Goal: Task Accomplishment & Management: Complete application form

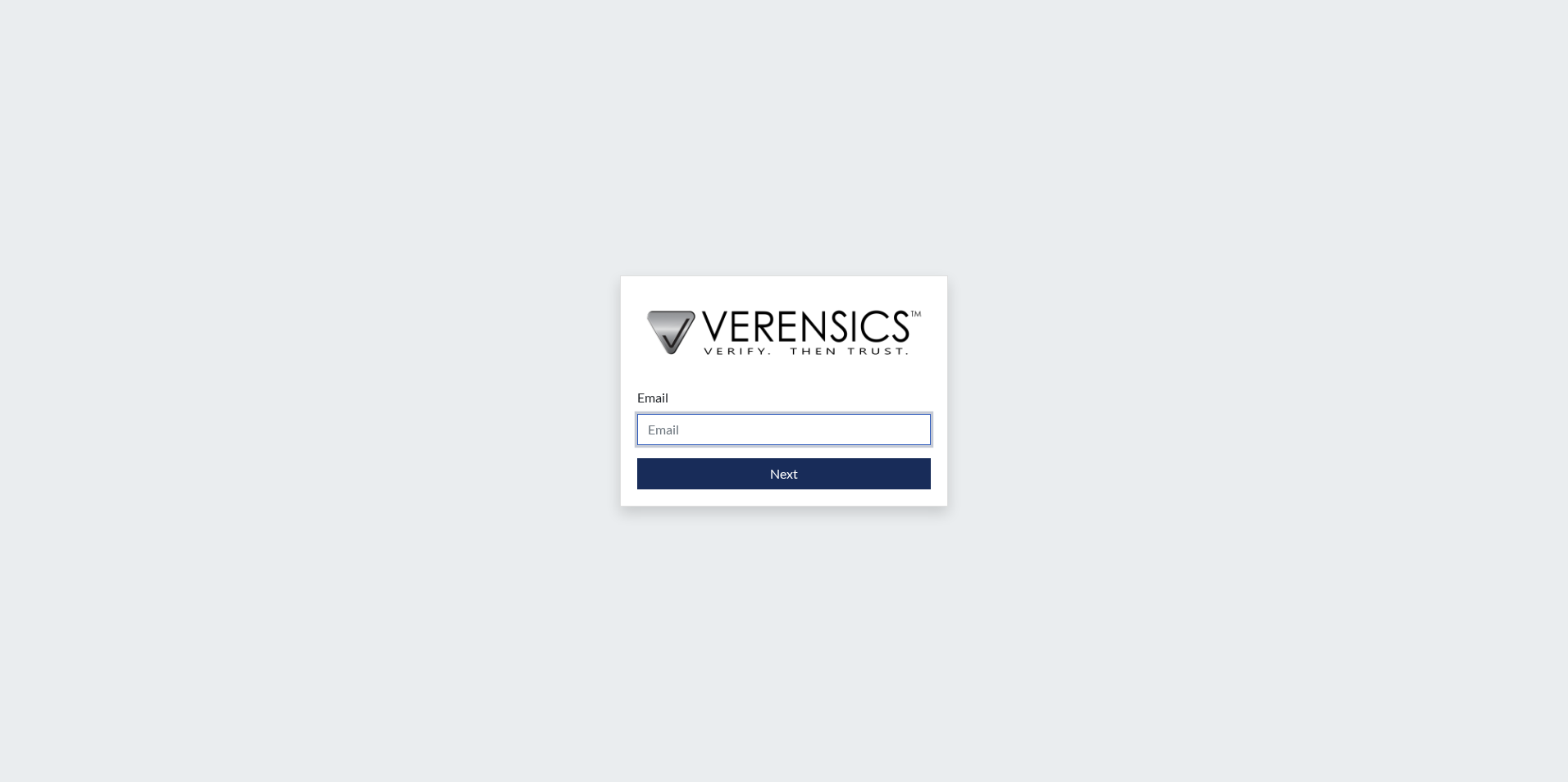
click at [707, 424] on input "Email" at bounding box center [784, 430] width 293 height 31
type input "[EMAIL_ADDRESS][PERSON_NAME][DOMAIN_NAME]"
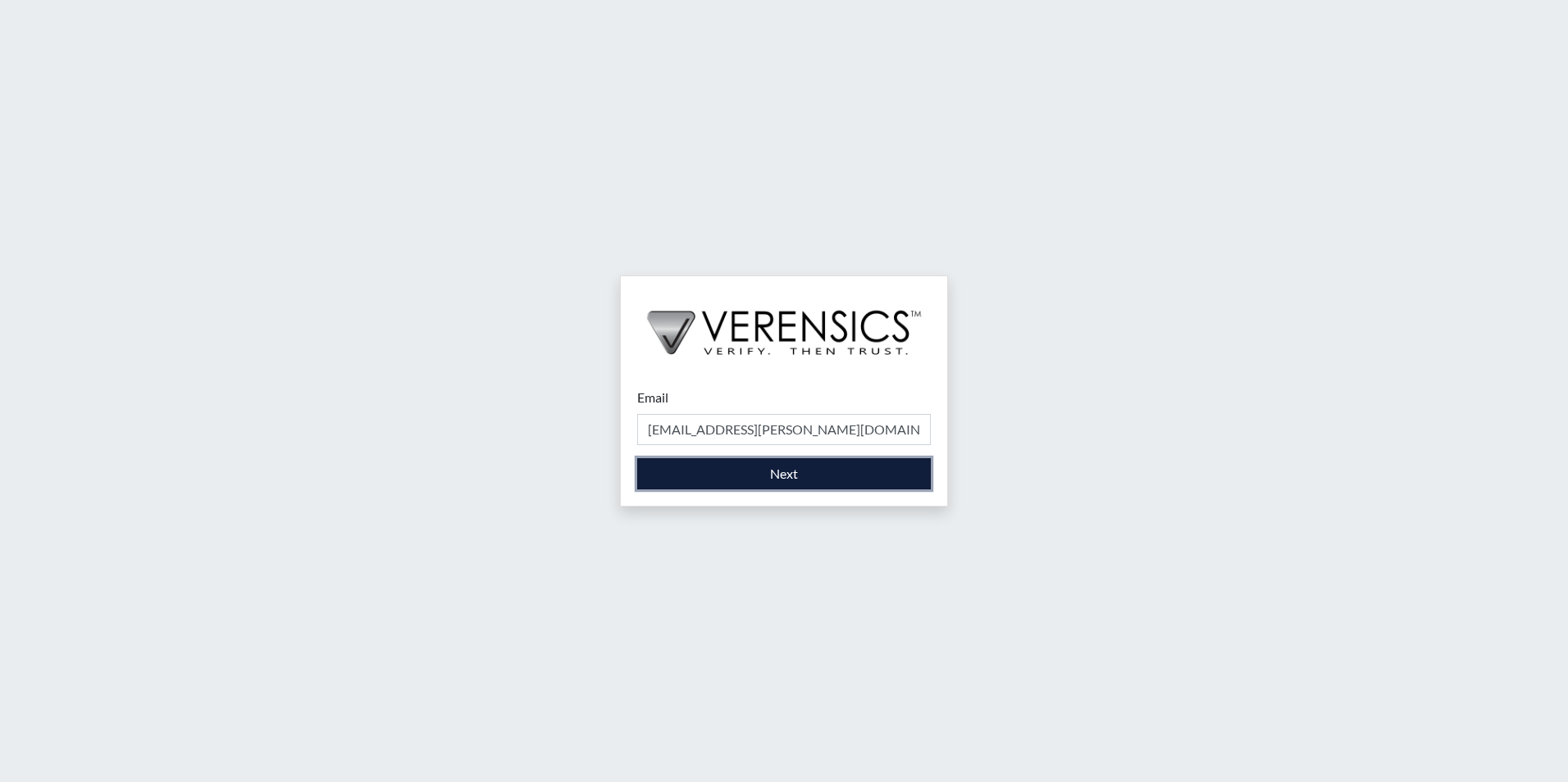
click at [710, 477] on button "Next" at bounding box center [784, 474] width 293 height 31
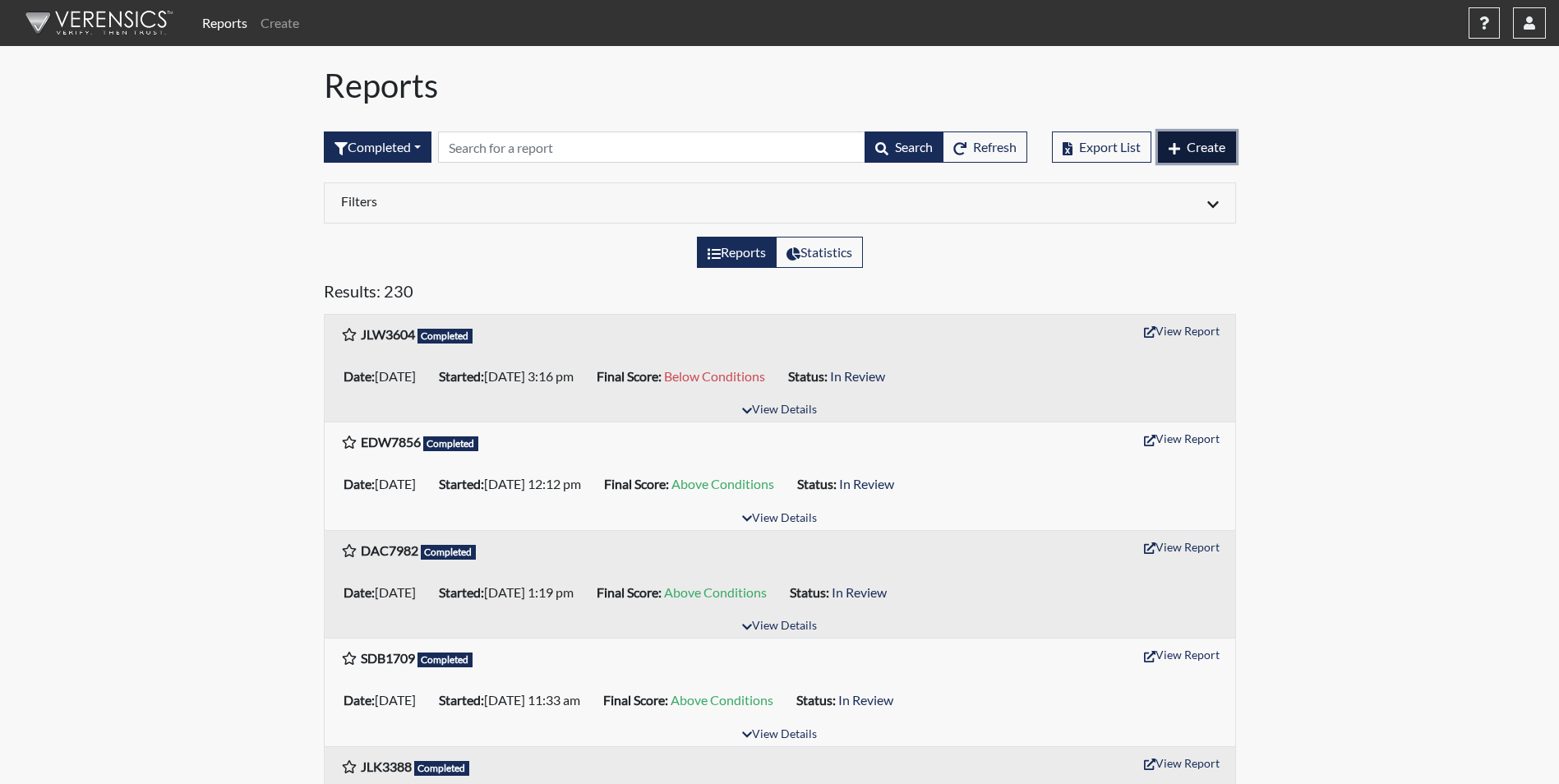
drag, startPoint x: 1198, startPoint y: 148, endPoint x: 1179, endPoint y: 172, distance: 30.6
click at [1197, 149] on span "Create" at bounding box center [1206, 146] width 38 height 15
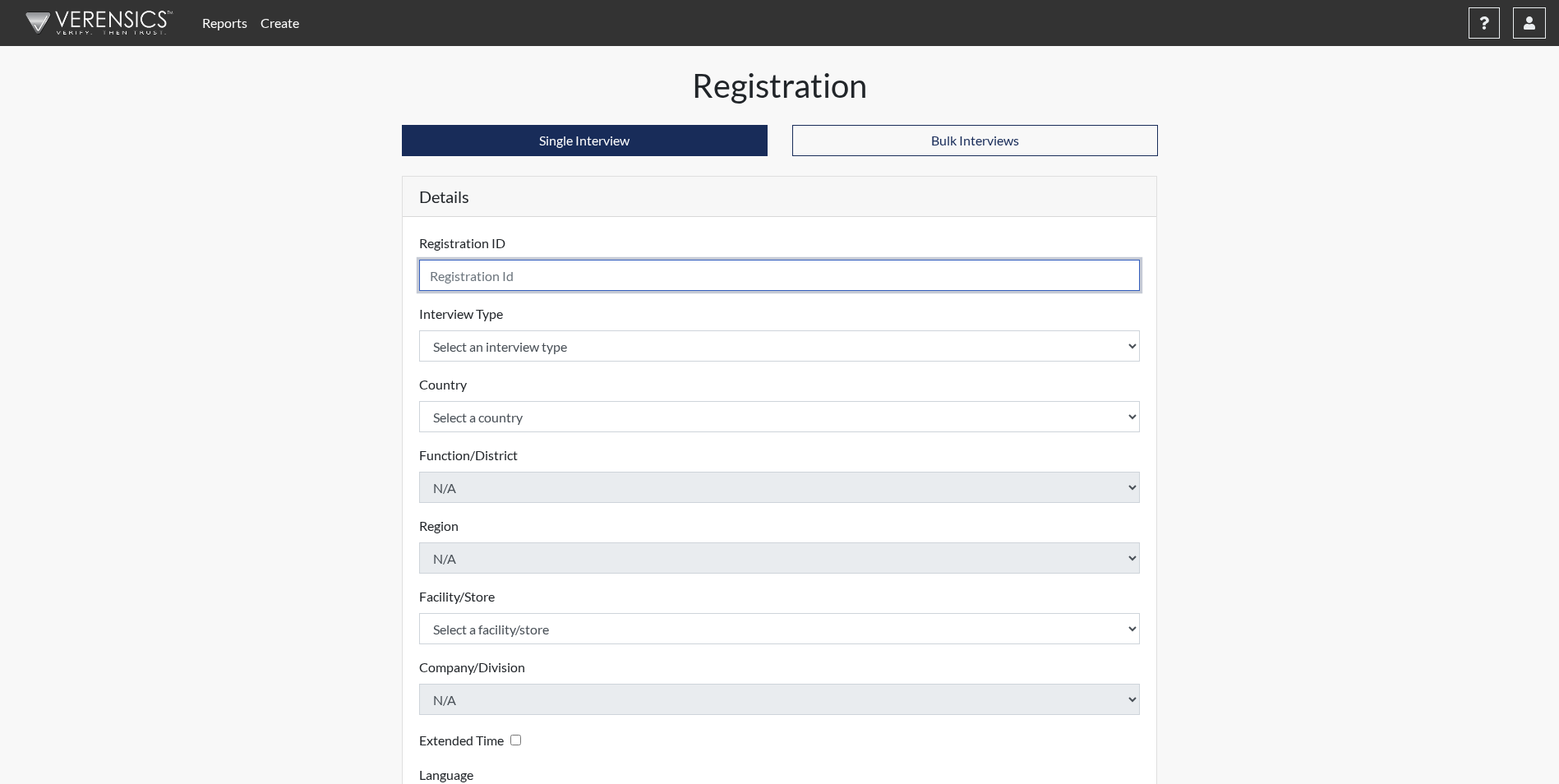
click at [500, 279] on input "text" at bounding box center [779, 275] width 721 height 31
type input "JW3604"
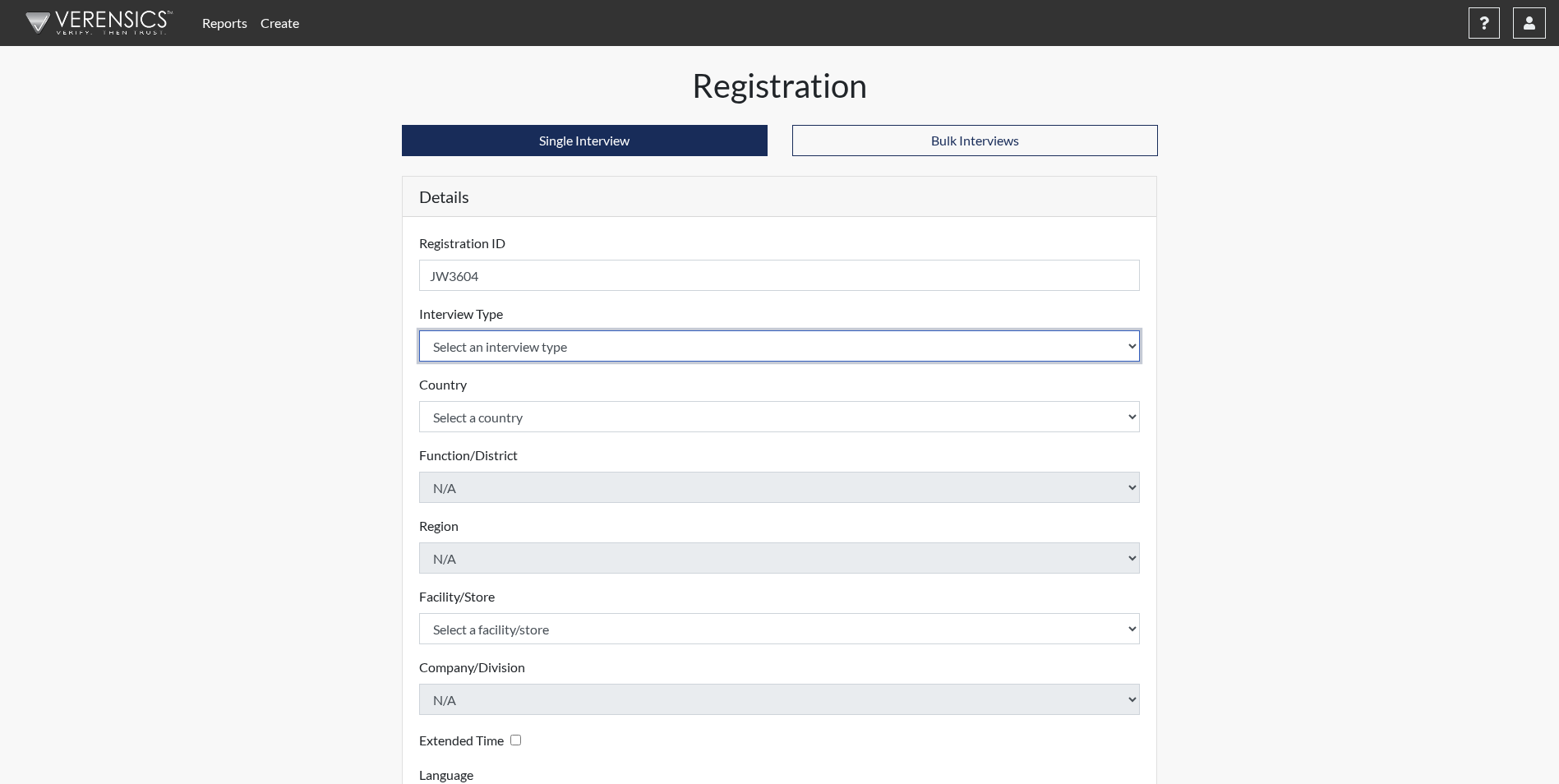
click at [483, 353] on select "Select an interview type Corrections Pre-Employment" at bounding box center [779, 346] width 721 height 31
select select "ff733e93-e1bf-11ea-9c9f-0eff0cf7eb8f"
click at [419, 330] on select "Select an interview type Corrections Pre-Employment" at bounding box center [779, 346] width 721 height 31
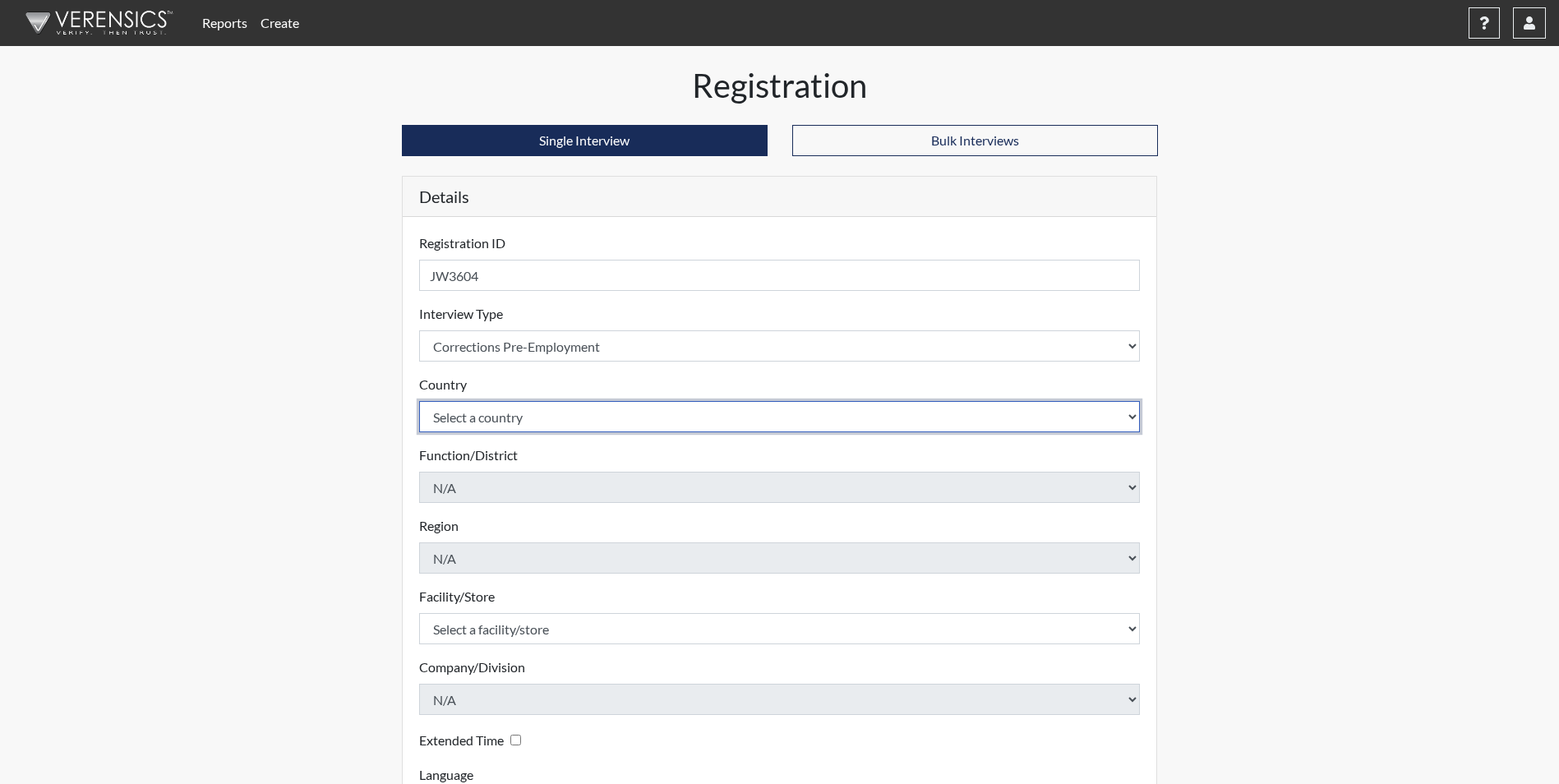
click at [461, 416] on select "Select a country [GEOGRAPHIC_DATA] [GEOGRAPHIC_DATA]" at bounding box center [779, 416] width 721 height 31
select select "united-states-of-[GEOGRAPHIC_DATA]"
click at [419, 401] on select "Select a country [GEOGRAPHIC_DATA] [GEOGRAPHIC_DATA]" at bounding box center [779, 416] width 721 height 31
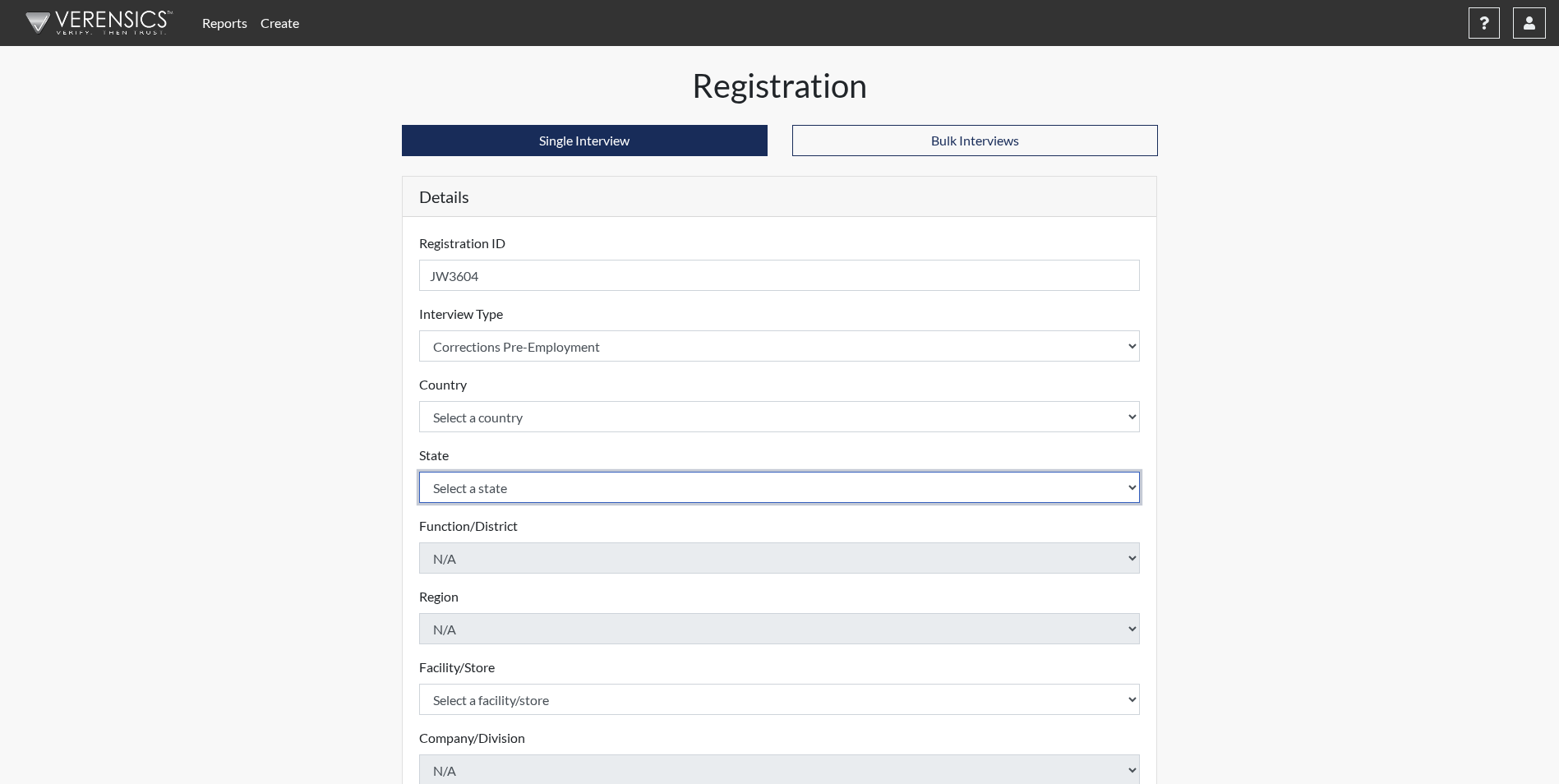
click at [446, 491] on select "Select a state [US_STATE] [US_STATE] [US_STATE] [US_STATE] [US_STATE] [US_STATE…" at bounding box center [779, 487] width 721 height 31
select select "GA"
click at [419, 471] on select "Select a state [US_STATE] [US_STATE] [US_STATE] [US_STATE] [US_STATE] [US_STATE…" at bounding box center [779, 487] width 721 height 31
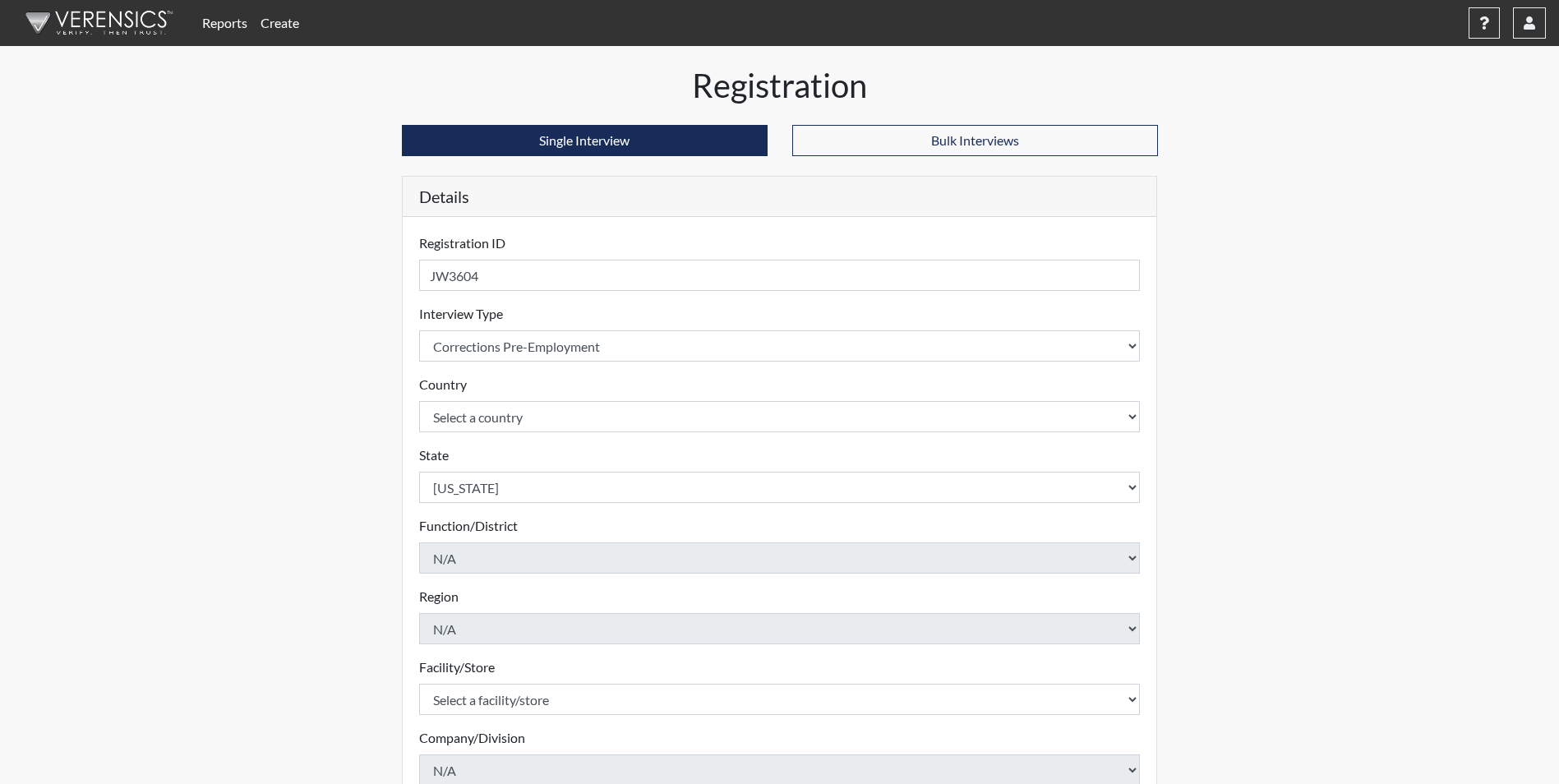
click at [322, 352] on div "Registration Single Interview Bulk Interviews Details Registration ID JW3604 Pl…" at bounding box center [780, 530] width 937 height 929
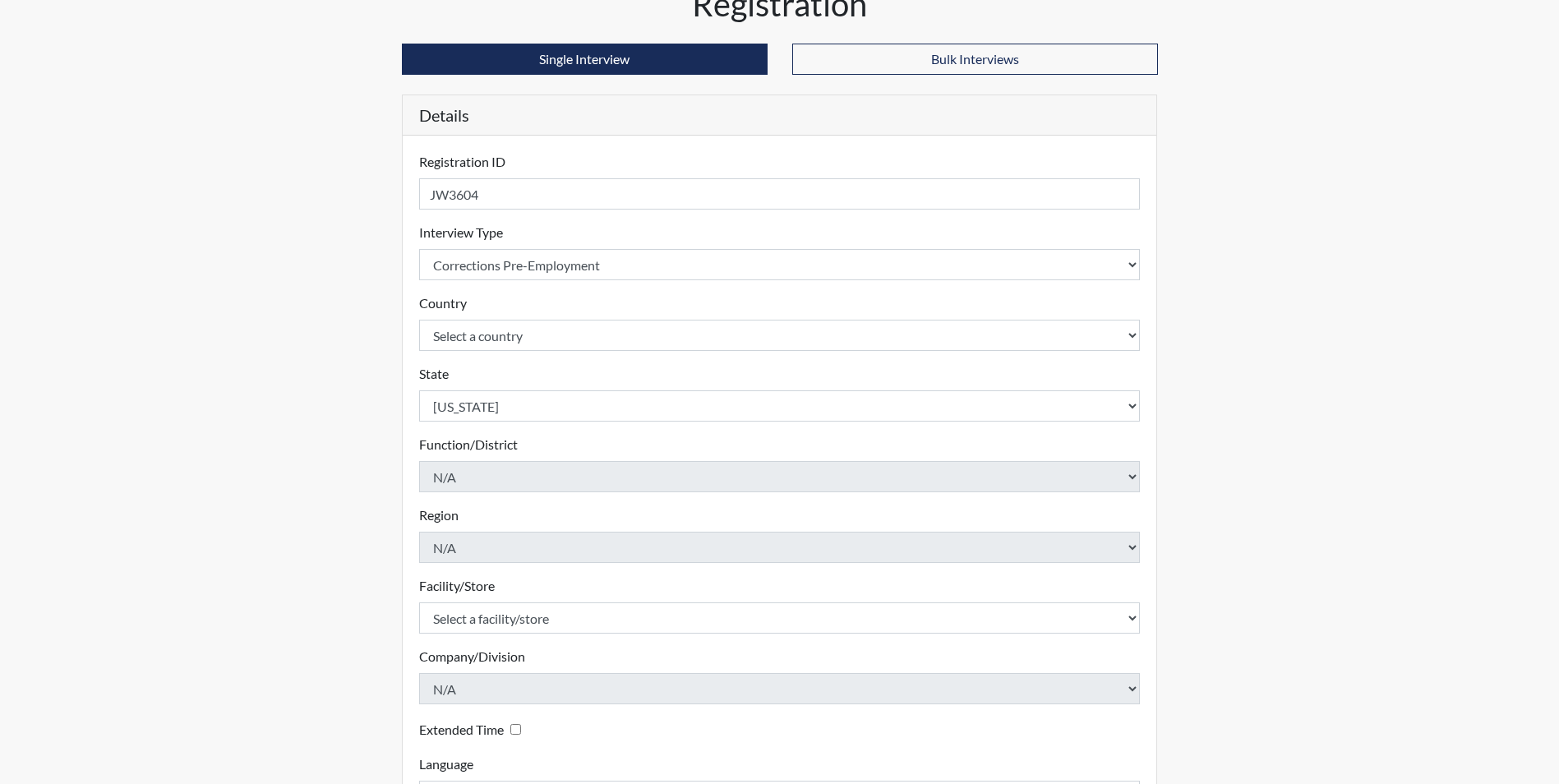
scroll to position [212, 0]
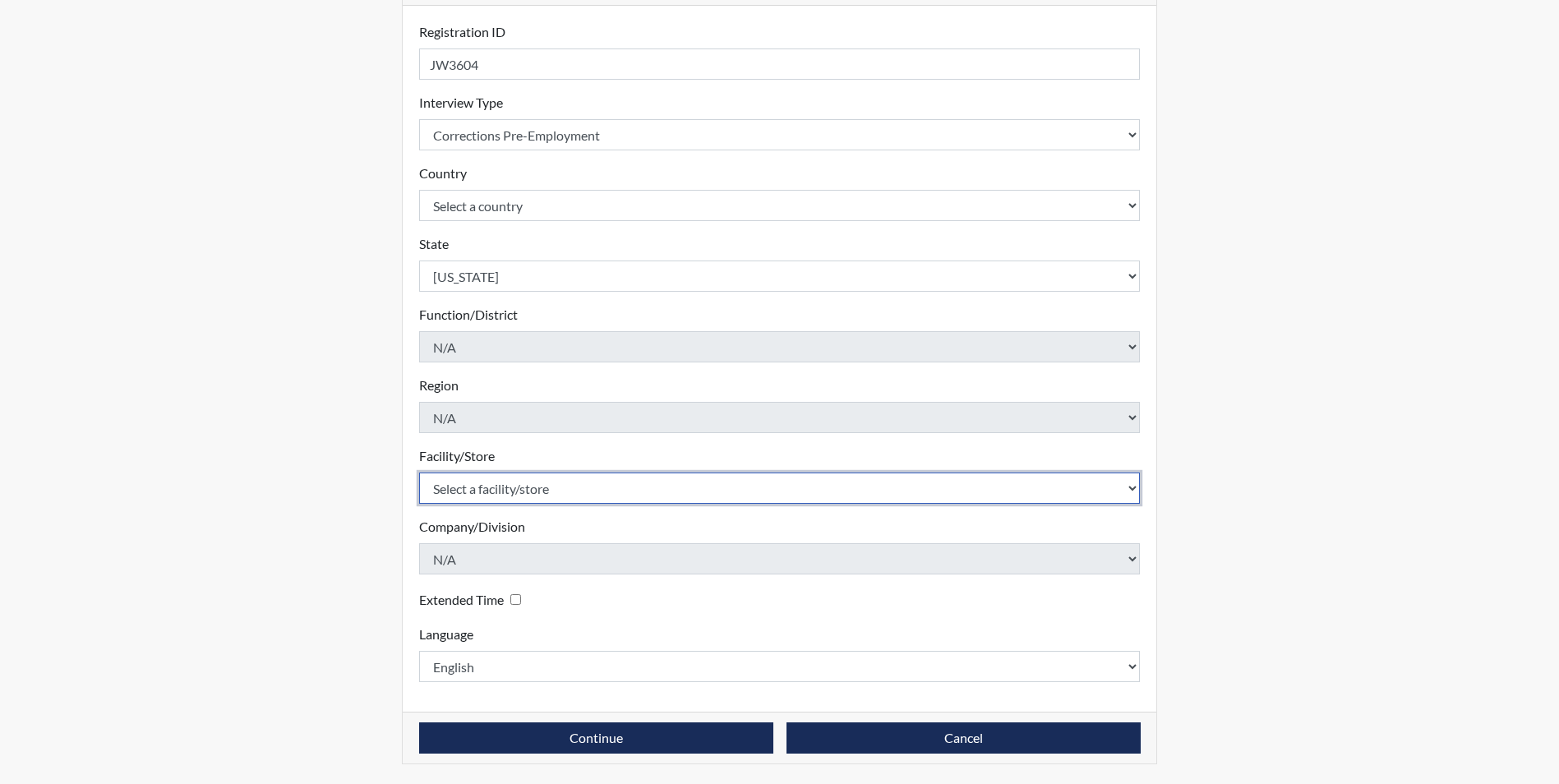
click at [444, 491] on select "Select a facility/store Augusta SMP" at bounding box center [779, 488] width 721 height 31
select select "171ae632-e4c4-4d72-8399-7d980dd64d0f"
click at [419, 472] on select "Select a facility/store Augusta SMP" at bounding box center [779, 488] width 721 height 31
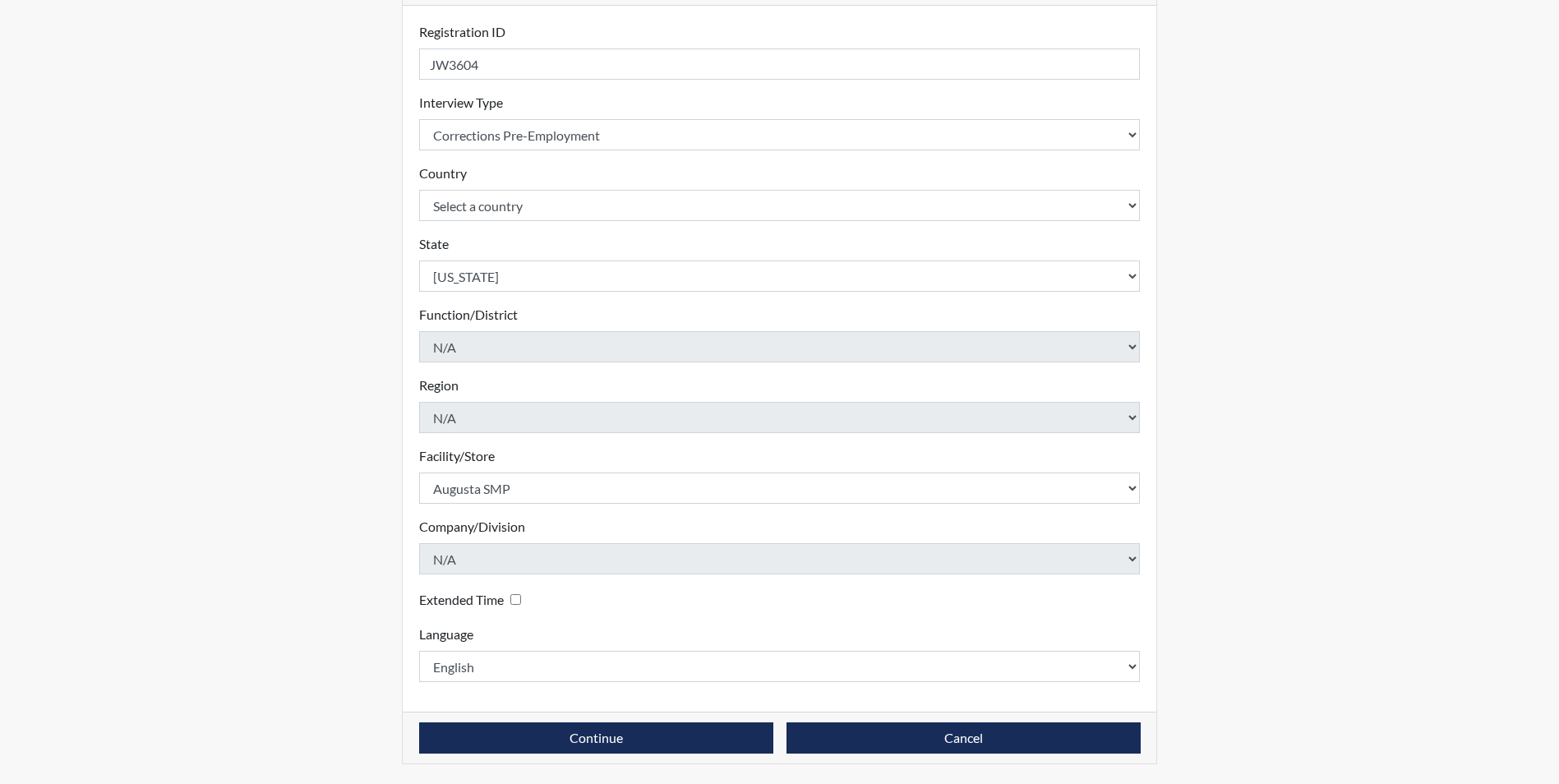
click at [327, 522] on div "Registration Single Interview Bulk Interviews Details Registration ID JW3604 Pl…" at bounding box center [780, 319] width 937 height 929
click at [548, 739] on button "Continue" at bounding box center [596, 737] width 354 height 31
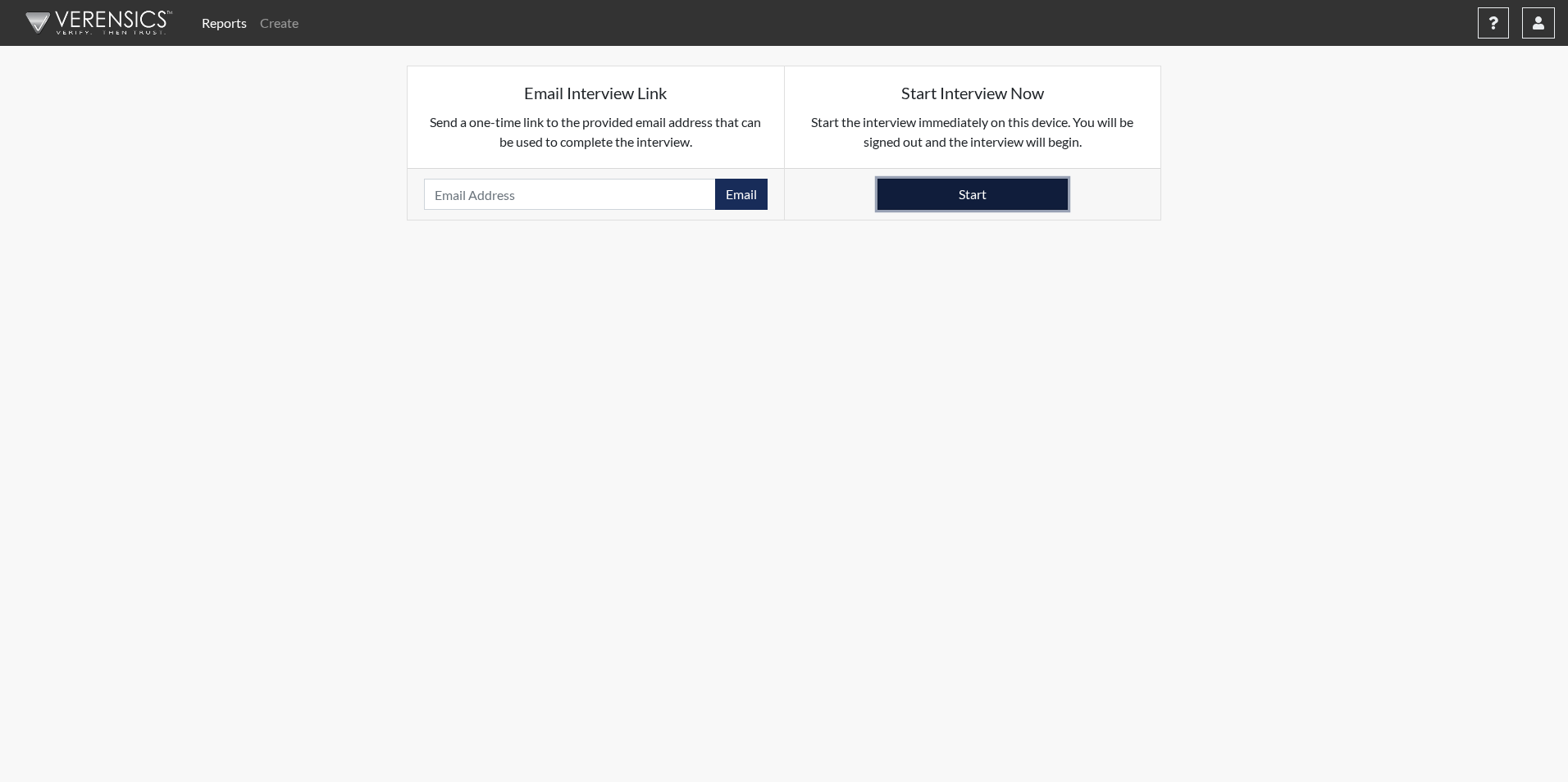
click at [900, 196] on button "Start" at bounding box center [972, 194] width 190 height 31
